Goal: Book appointment/travel/reservation

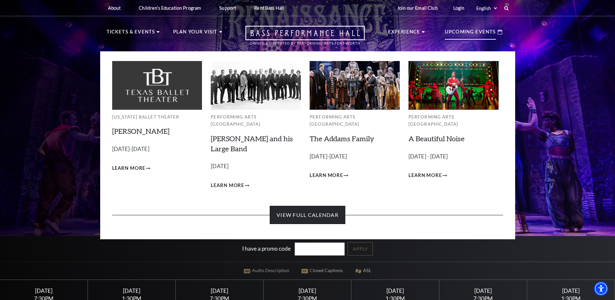
click at [309, 207] on link "View Full Calendar" at bounding box center [308, 215] width 76 height 18
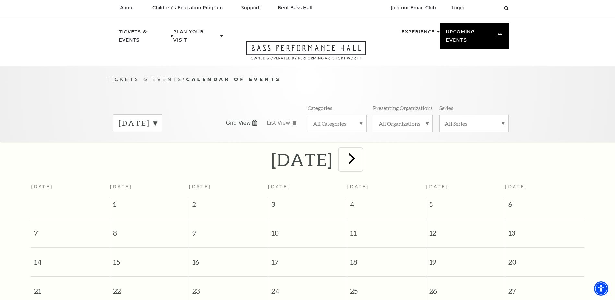
click at [361, 149] on span "next" at bounding box center [351, 158] width 18 height 18
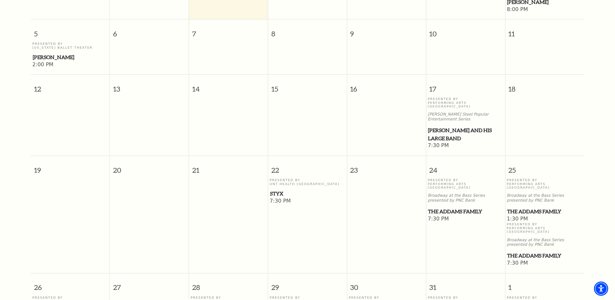
scroll to position [25, 0]
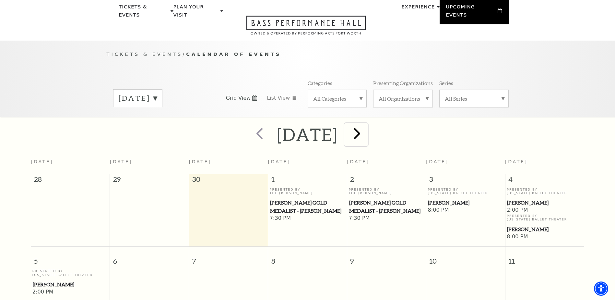
click at [366, 126] on span "next" at bounding box center [357, 133] width 18 height 18
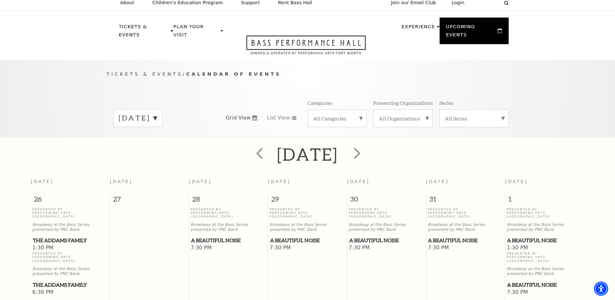
scroll to position [0, 0]
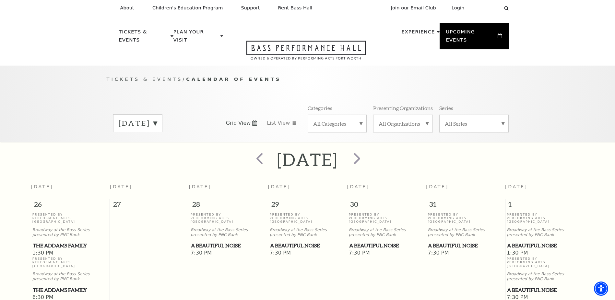
click at [354, 120] on label "All Categories" at bounding box center [337, 123] width 48 height 7
click at [322, 182] on label "Symphony" at bounding box center [337, 187] width 48 height 11
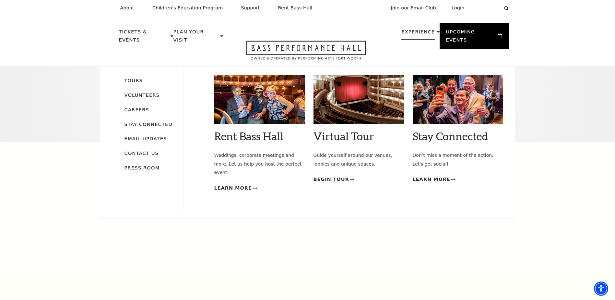
click at [432, 36] on li "Experience Tours Volunteers Careers Stay Connected Email Updates Contact Us Pre…" at bounding box center [420, 39] width 38 height 22
click at [252, 190] on div "Rent Bass Hall Empty heading Weddings, corporate meetings and more. Let us help…" at bounding box center [358, 138] width 289 height 145
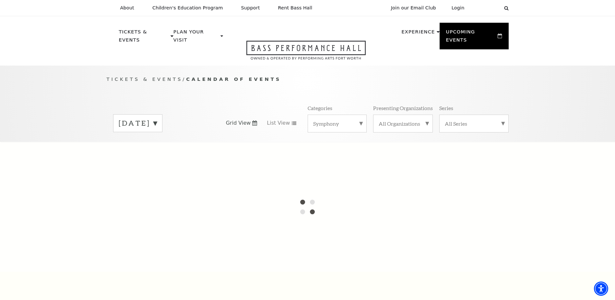
click at [71, 199] on div at bounding box center [307, 207] width 615 height 130
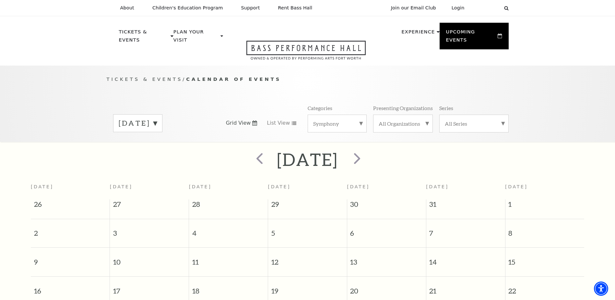
click at [144, 76] on span "Tickets & Events" at bounding box center [145, 79] width 76 height 6
click at [133, 76] on span "Tickets & Events" at bounding box center [145, 79] width 76 height 6
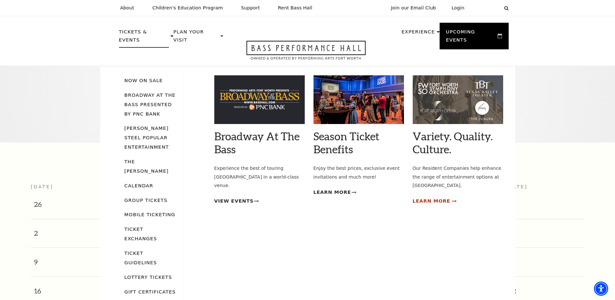
click at [426, 197] on span "Learn More" at bounding box center [432, 201] width 38 height 8
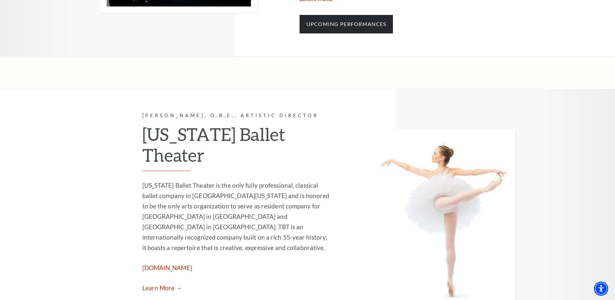
scroll to position [389, 0]
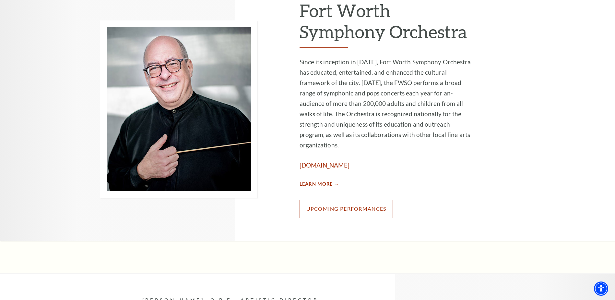
click at [326, 199] on link "Upcoming Performances" at bounding box center [347, 208] width 94 height 18
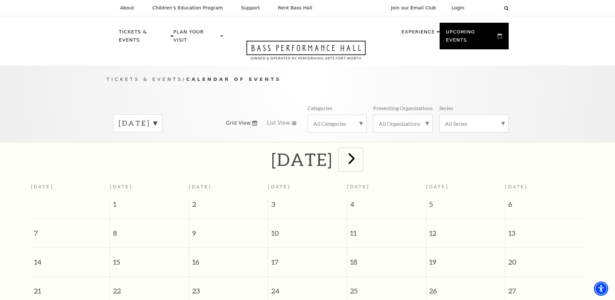
click at [361, 150] on span "next" at bounding box center [351, 158] width 18 height 18
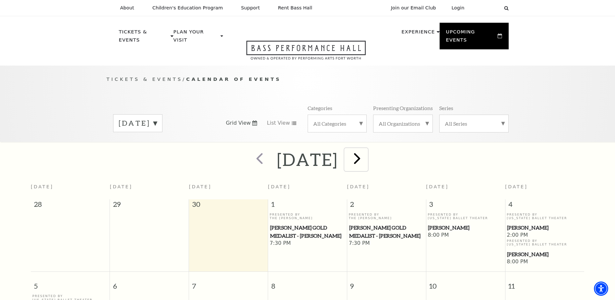
click at [366, 150] on span "next" at bounding box center [357, 158] width 18 height 18
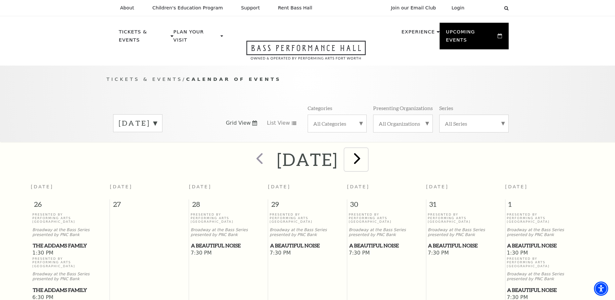
click at [366, 150] on span "next" at bounding box center [357, 158] width 18 height 18
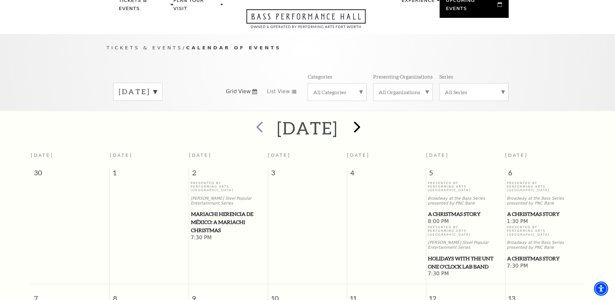
scroll to position [57, 0]
